Goal: Book appointment/travel/reservation

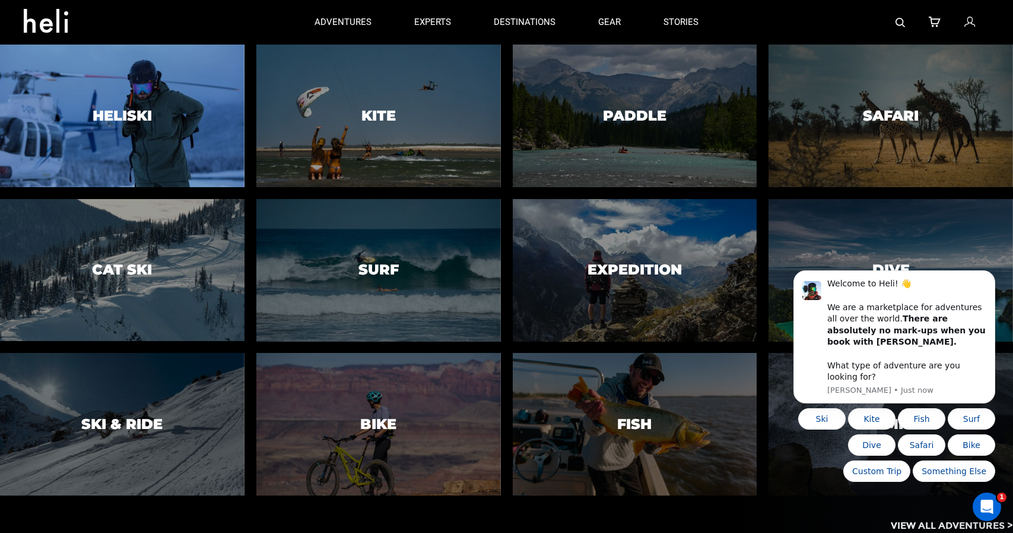
click at [167, 127] on div at bounding box center [122, 115] width 249 height 145
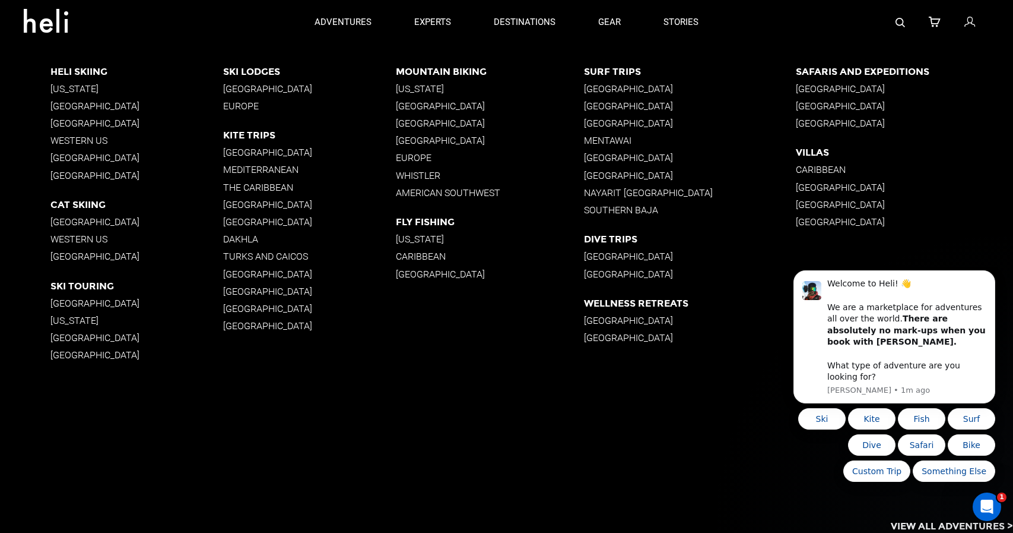
click at [65, 85] on p "[US_STATE]" at bounding box center [136, 88] width 173 height 11
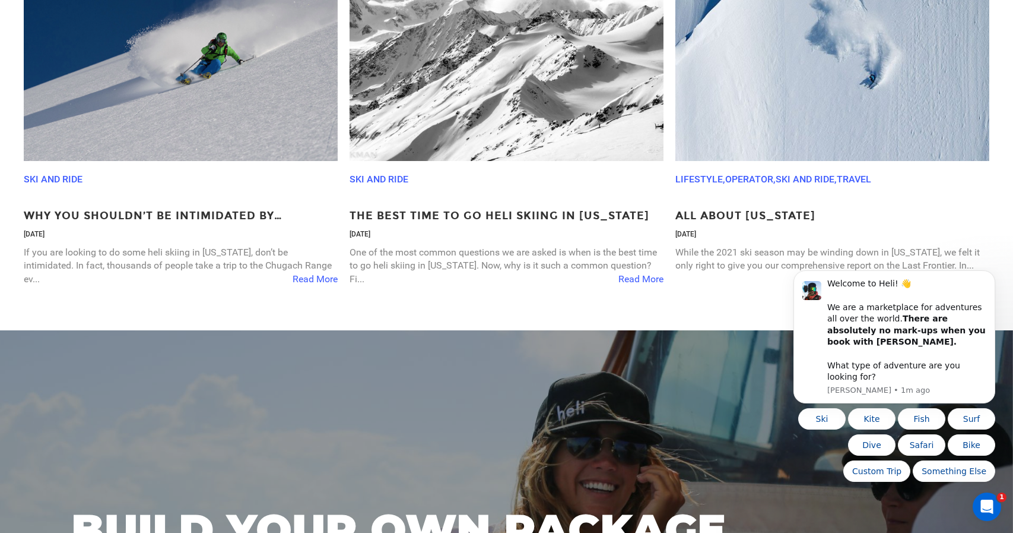
scroll to position [2239, 0]
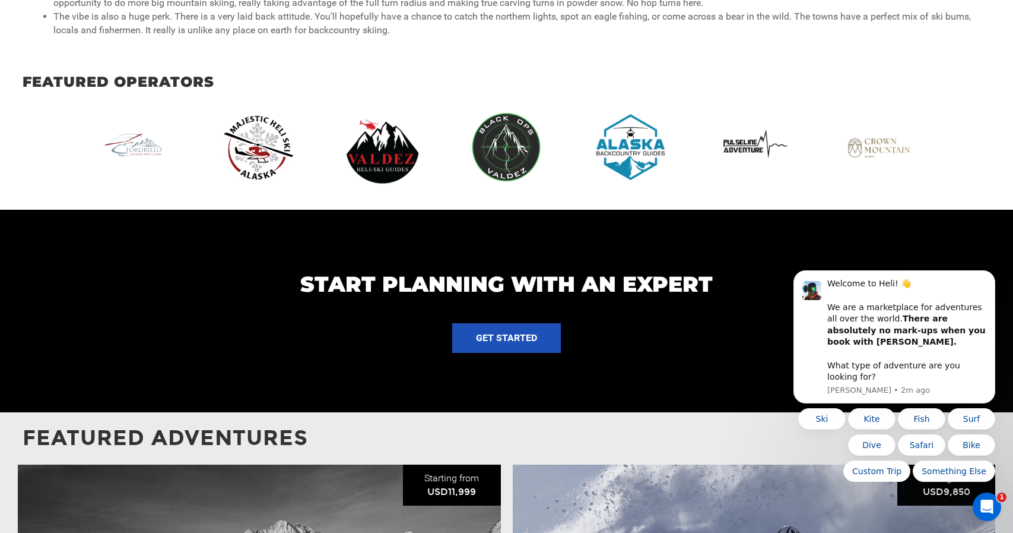
scroll to position [932, 0]
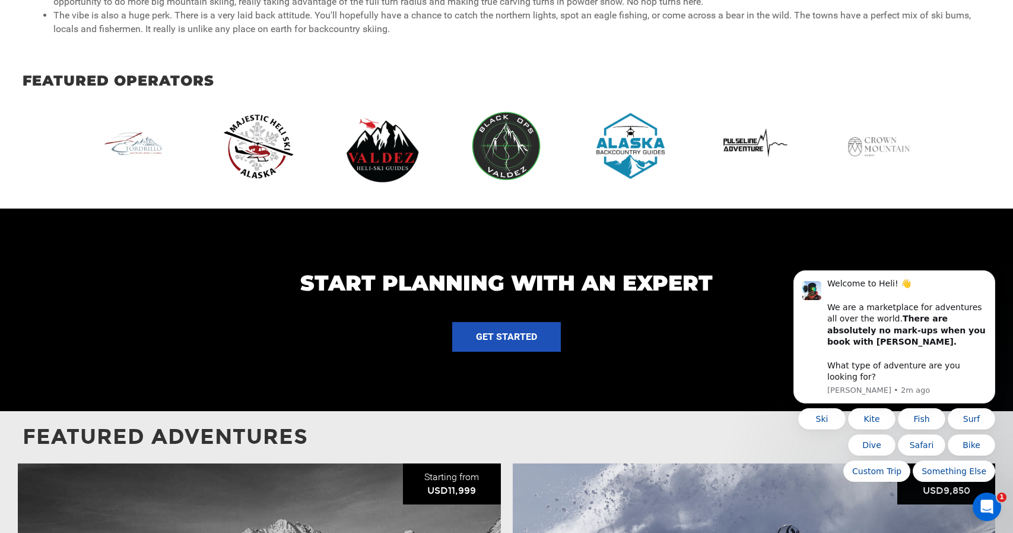
click at [872, 154] on img at bounding box center [879, 146] width 74 height 74
